Goal: Task Accomplishment & Management: Complete application form

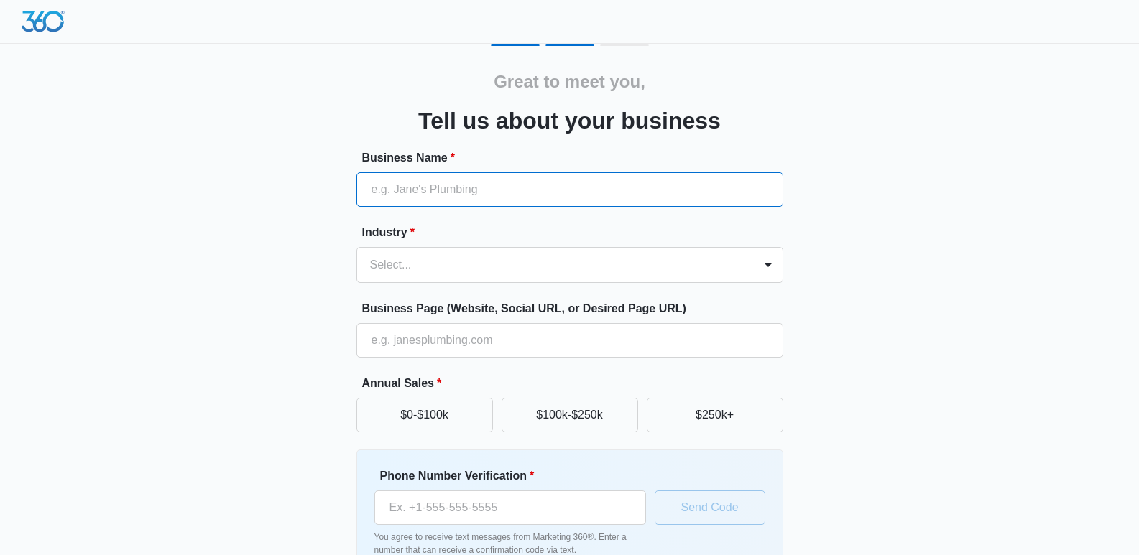
click at [376, 187] on input "Business Name *" at bounding box center [569, 189] width 427 height 34
type input "Celestial Services"
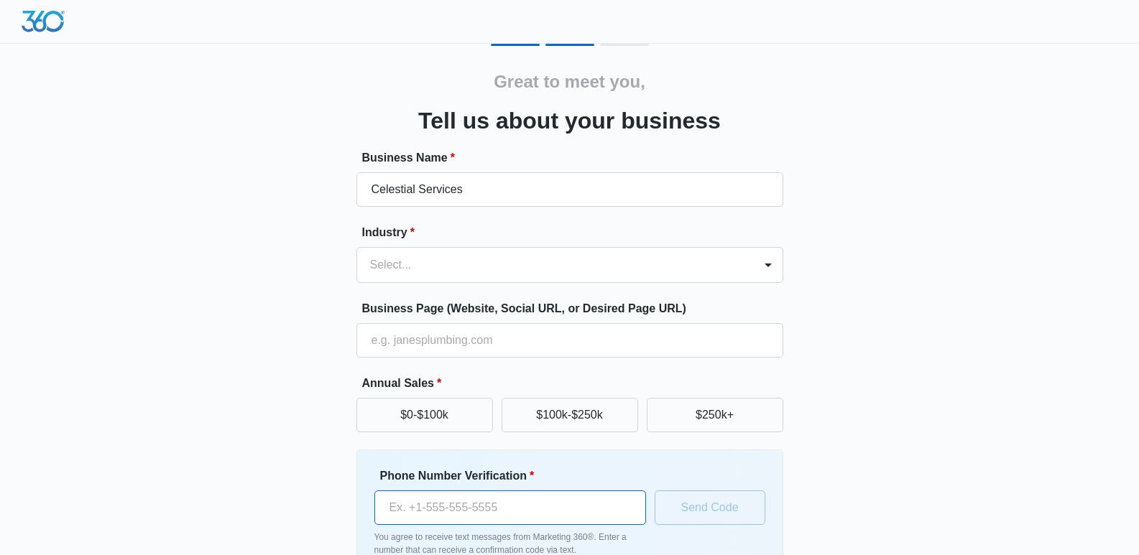
type input "[PHONE_NUMBER]"
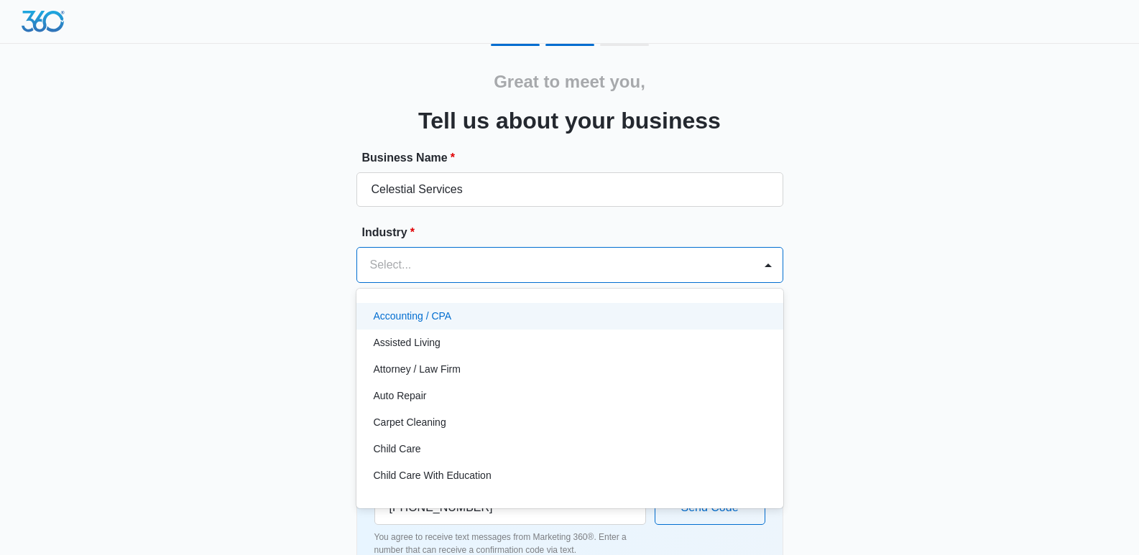
click at [389, 266] on div at bounding box center [552, 265] width 365 height 20
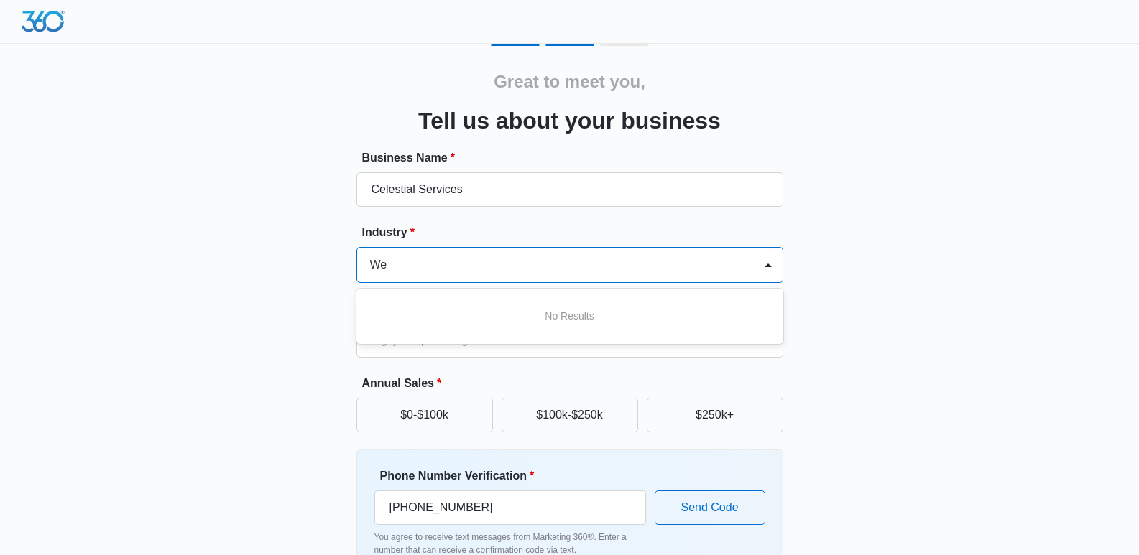
type input "W"
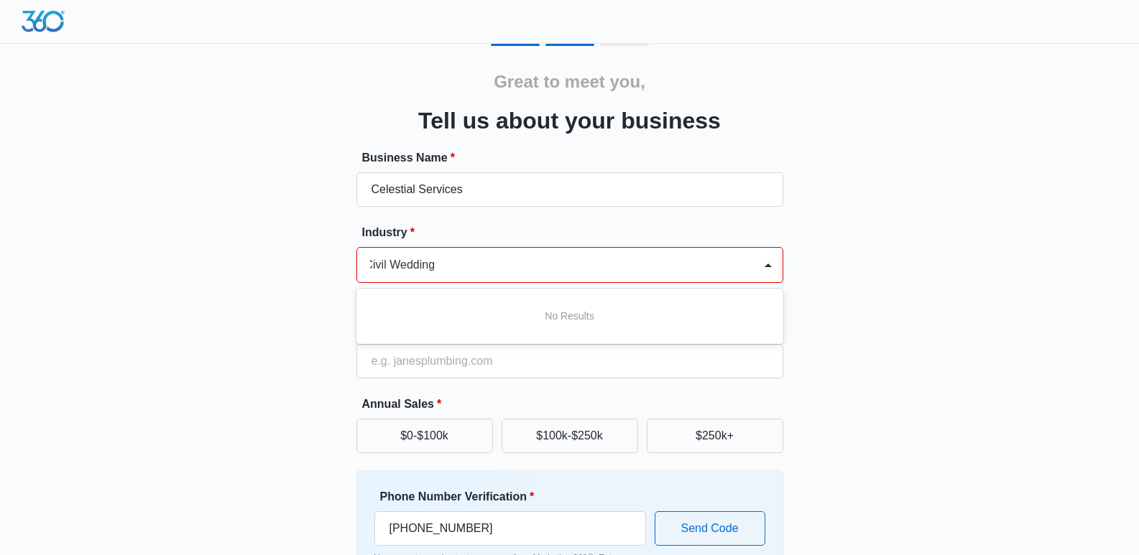
scroll to position [0, 6]
type input "Civil Weddings"
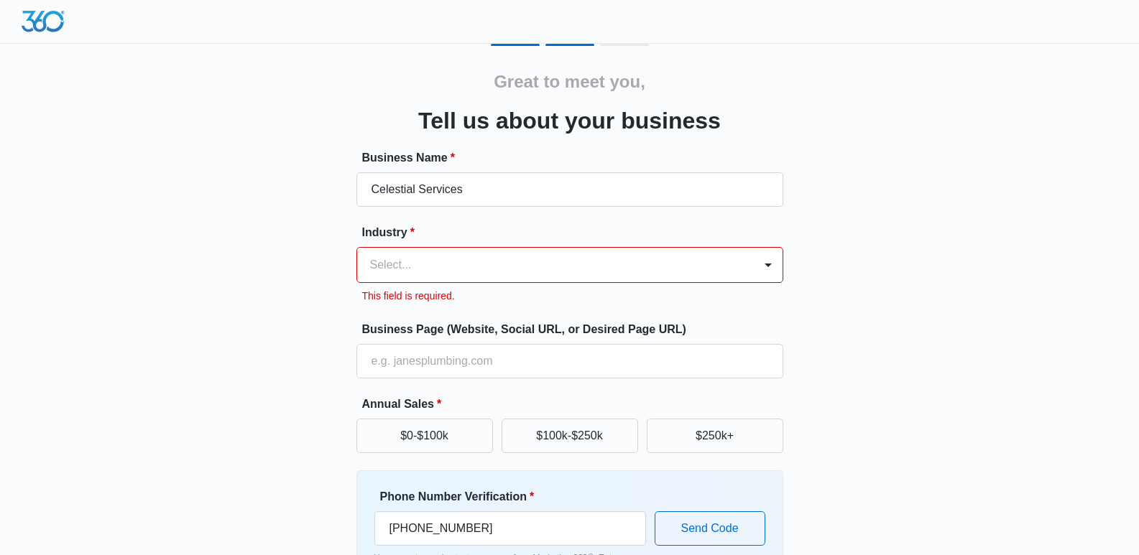
scroll to position [0, 0]
click at [837, 320] on div "Great to meet you, Tell us about your business Business Name * Celestial Servic…" at bounding box center [570, 345] width 862 height 603
click at [769, 266] on div at bounding box center [767, 265] width 23 height 23
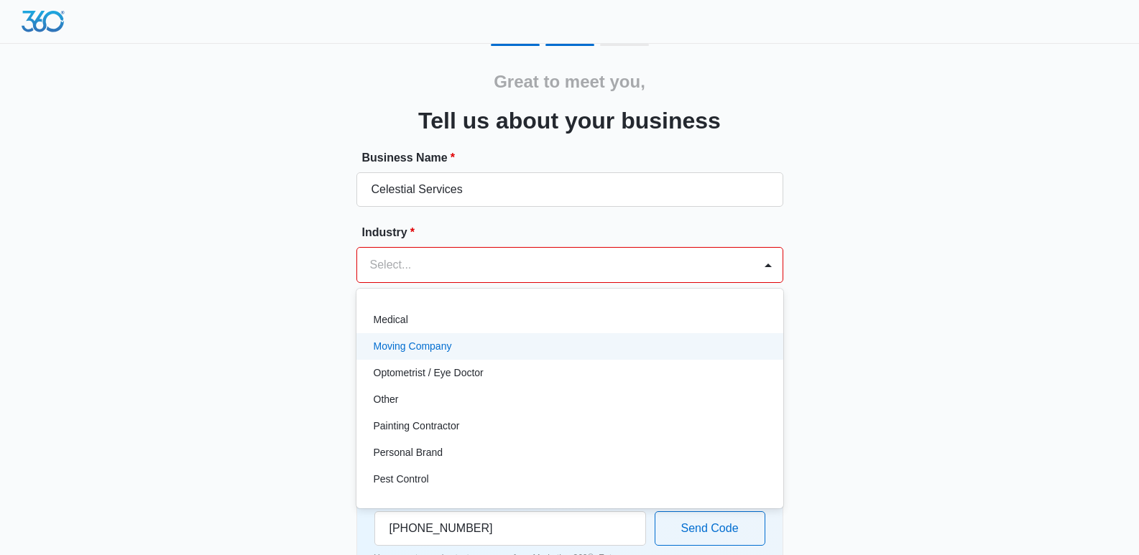
scroll to position [790, 0]
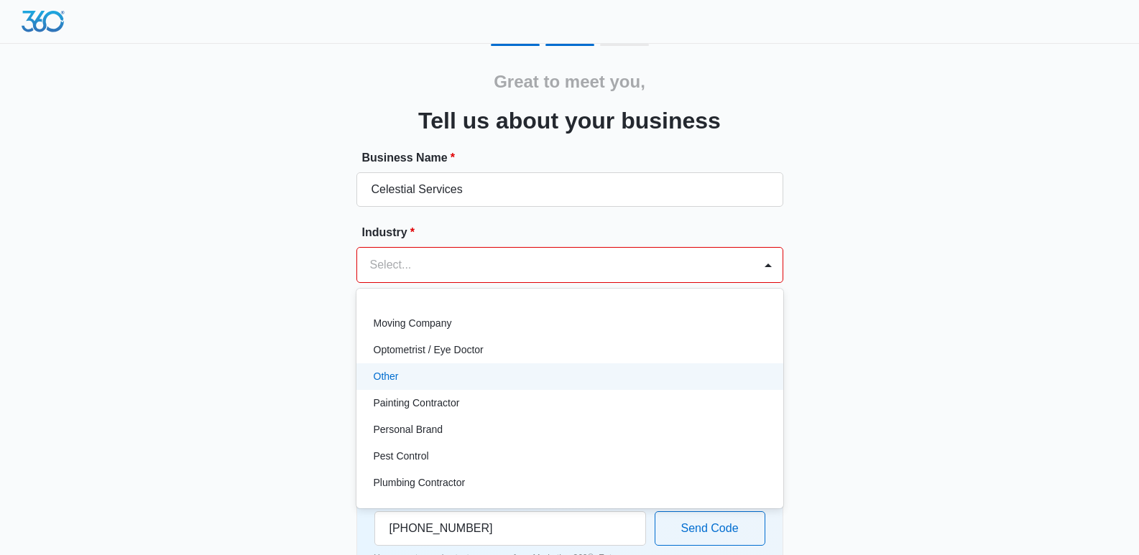
click at [393, 370] on p "Other" at bounding box center [386, 376] width 25 height 15
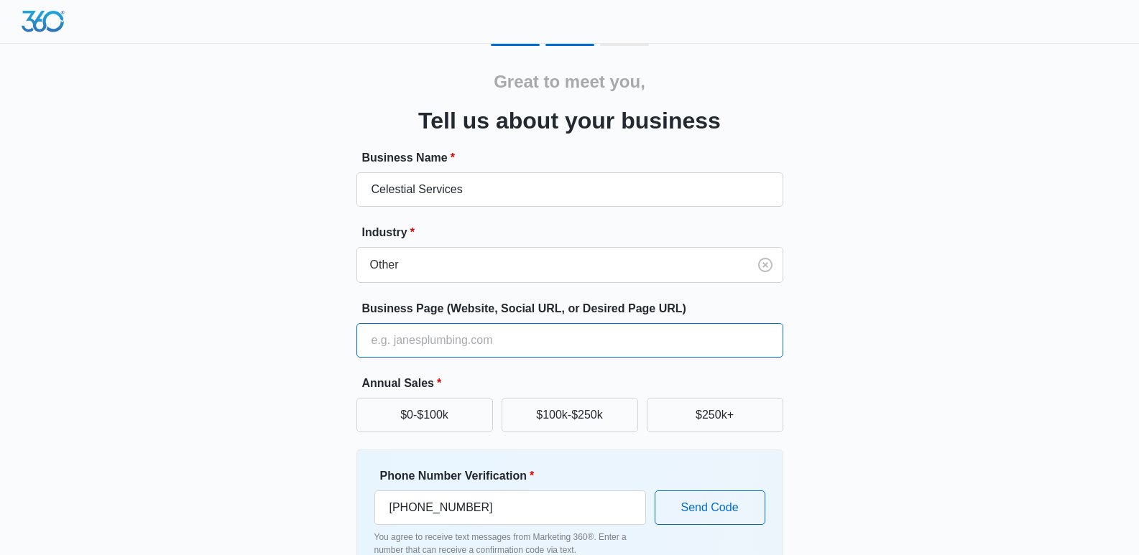
click at [463, 337] on input "Business Page (Website, Social URL, or Desired Page URL)" at bounding box center [569, 340] width 427 height 34
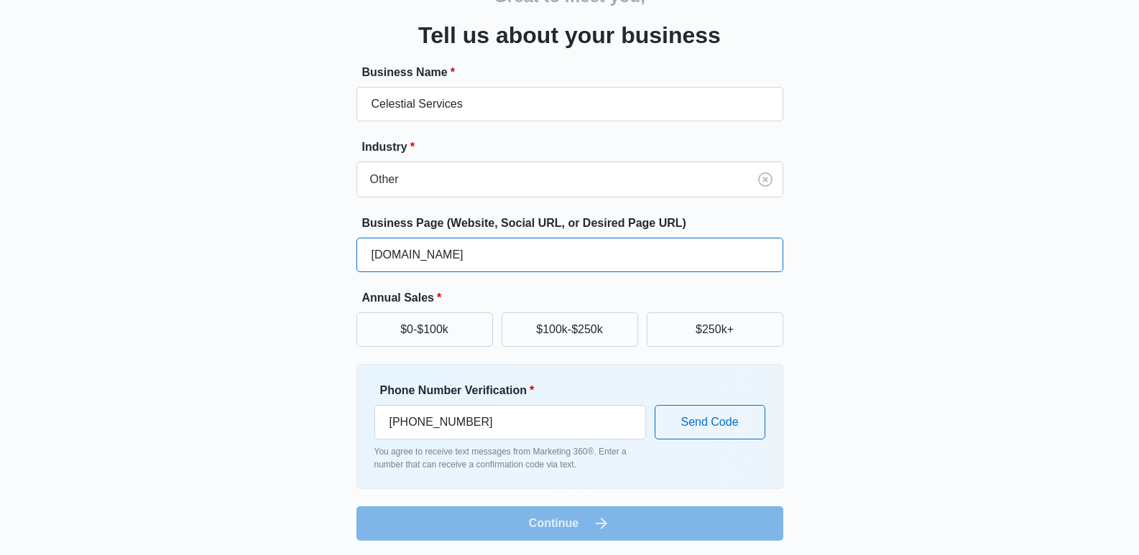
scroll to position [88, 0]
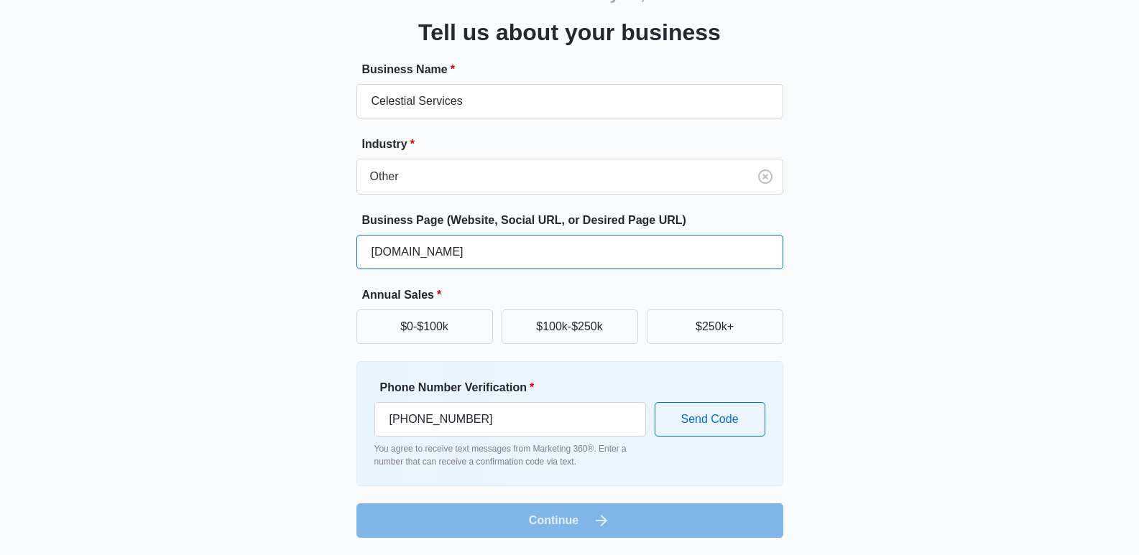
type input "[DOMAIN_NAME]"
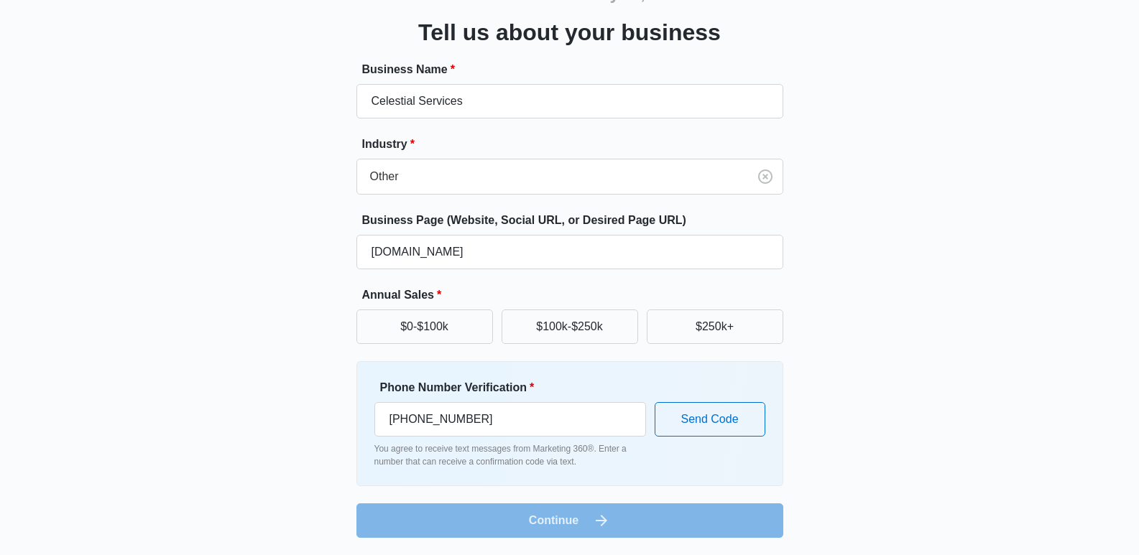
click at [572, 516] on form "Business Name * Celestial Services Industry * Other Business Page (Website, Soc…" at bounding box center [569, 299] width 427 height 477
